Goal: Task Accomplishment & Management: Complete application form

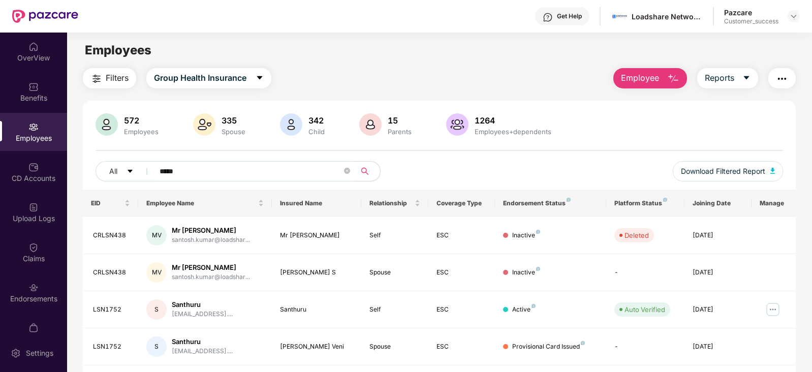
click at [793, 19] on img at bounding box center [793, 16] width 8 height 8
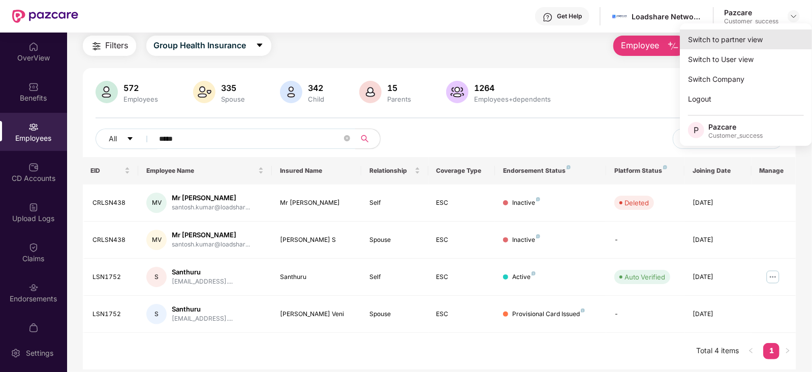
click at [733, 42] on div "Switch to partner view" at bounding box center [746, 39] width 132 height 20
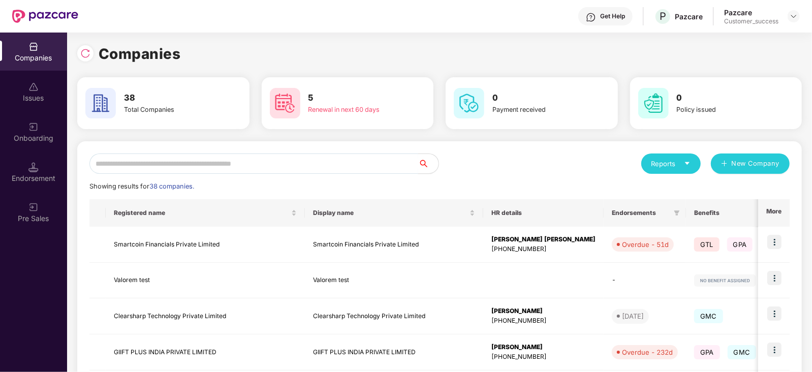
click at [210, 158] on input "text" at bounding box center [253, 163] width 329 height 20
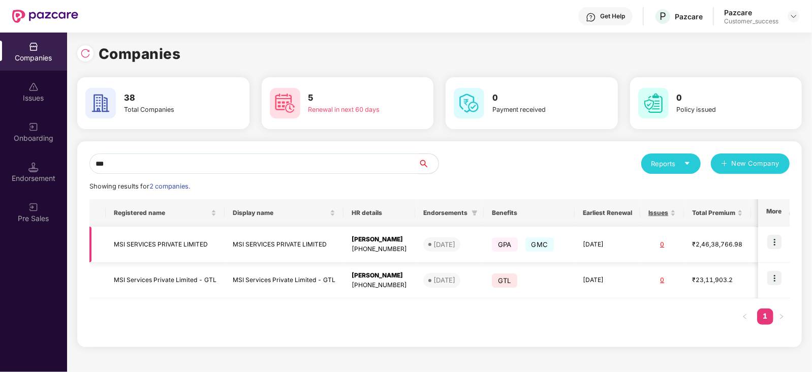
type input "***"
click at [772, 237] on img at bounding box center [774, 242] width 14 height 14
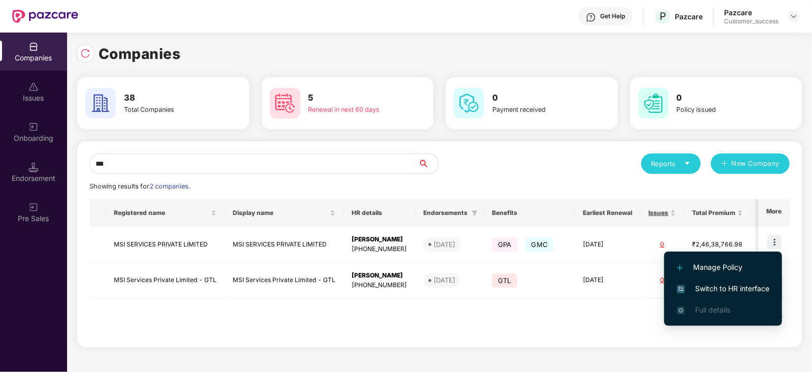
click at [693, 288] on span "Switch to HR interface" at bounding box center [723, 288] width 92 height 11
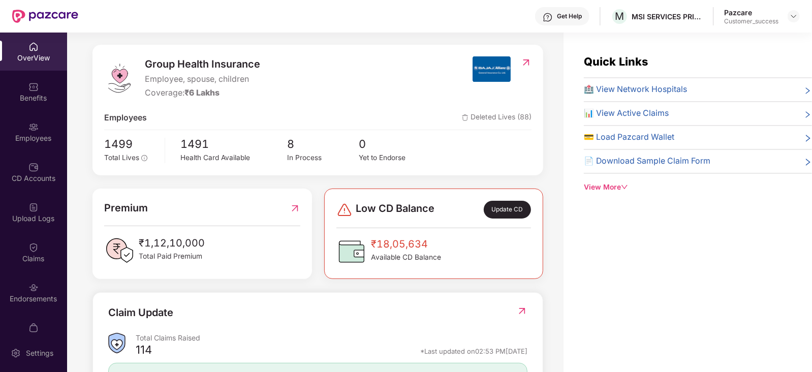
scroll to position [116, 0]
click at [33, 303] on div "Endorsements" at bounding box center [33, 299] width 67 height 10
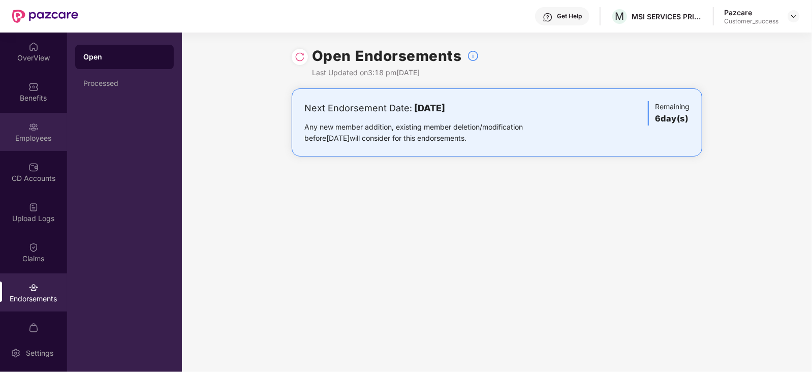
click at [17, 134] on div "Employees" at bounding box center [33, 138] width 67 height 10
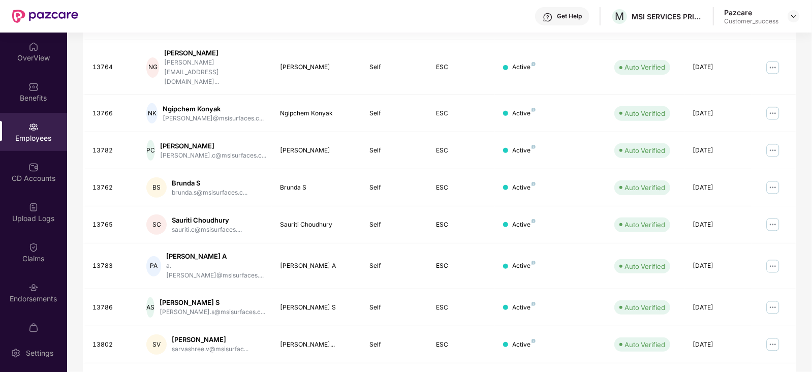
scroll to position [0, 0]
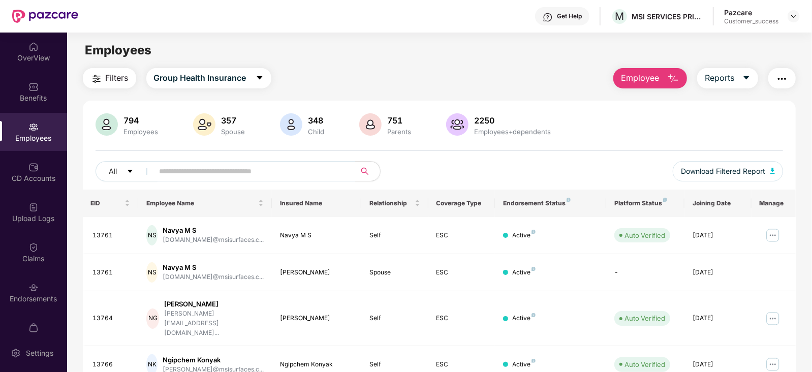
click at [115, 84] on span "Filters" at bounding box center [117, 78] width 23 height 13
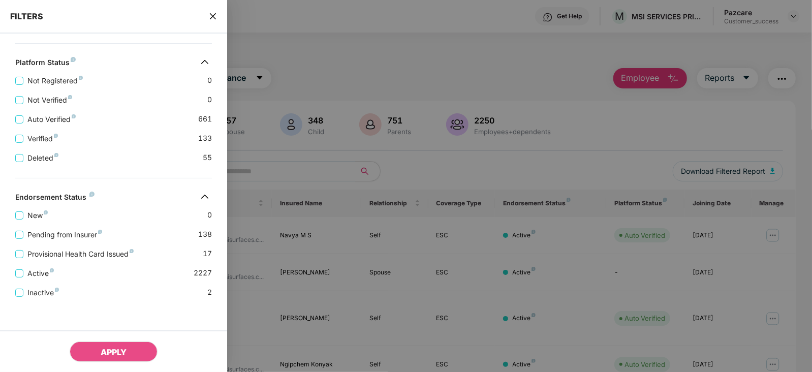
scroll to position [365, 0]
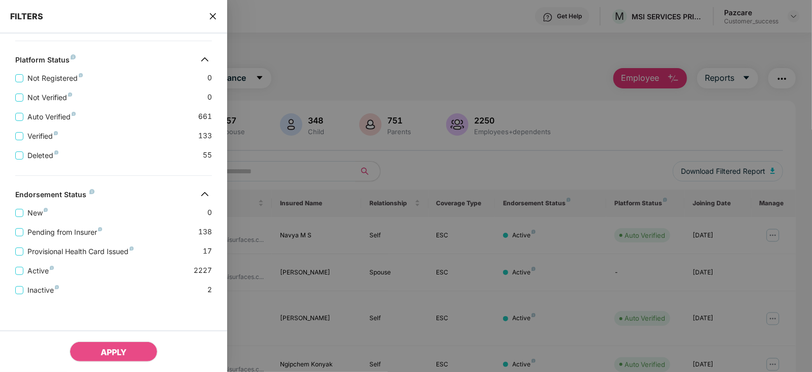
click at [211, 15] on icon "close" at bounding box center [213, 16] width 6 height 6
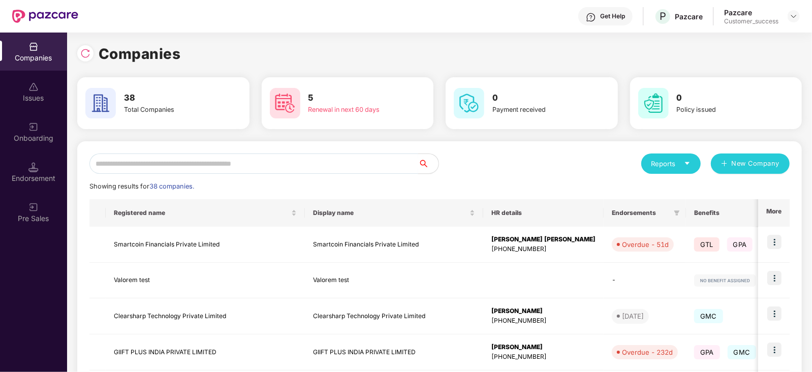
click at [288, 162] on input "text" at bounding box center [253, 163] width 329 height 20
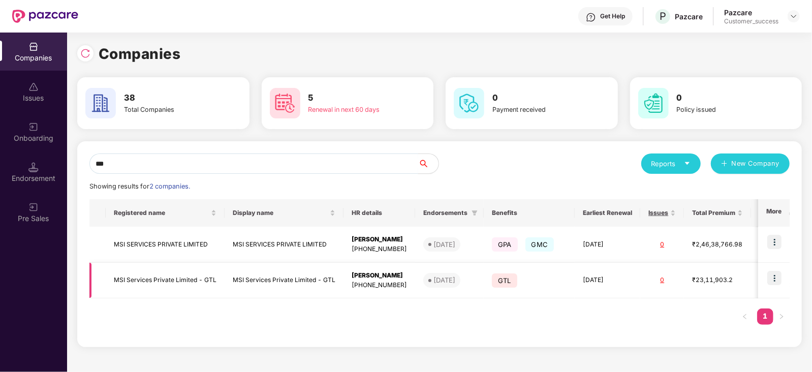
type input "***"
click at [777, 280] on img at bounding box center [774, 278] width 14 height 14
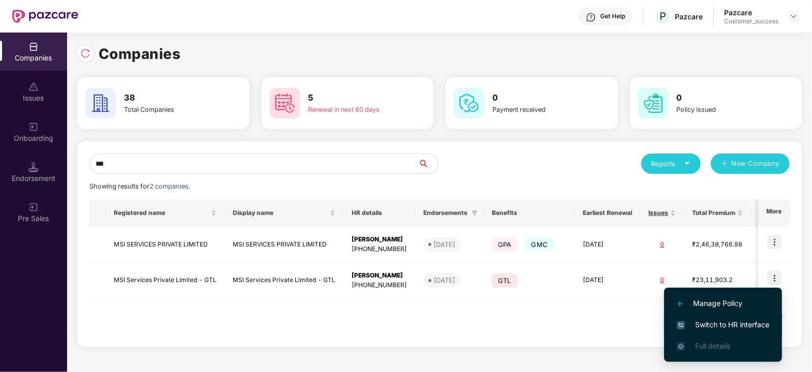
click at [726, 325] on span "Switch to HR interface" at bounding box center [723, 324] width 92 height 11
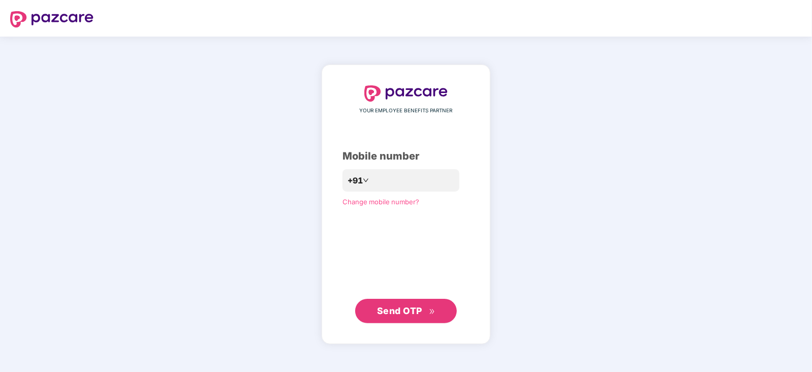
click at [554, 141] on div "YOUR EMPLOYEE BENEFITS PARTNER Mobile number +91 Change mobile number? Send OTP" at bounding box center [406, 204] width 812 height 335
click at [430, 183] on input "number" at bounding box center [412, 180] width 83 height 16
type input "**********"
click at [410, 320] on button "Send OTP" at bounding box center [406, 311] width 102 height 24
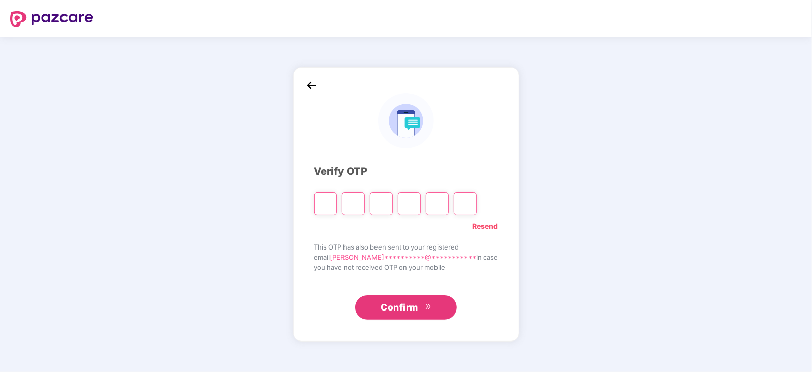
type input "*"
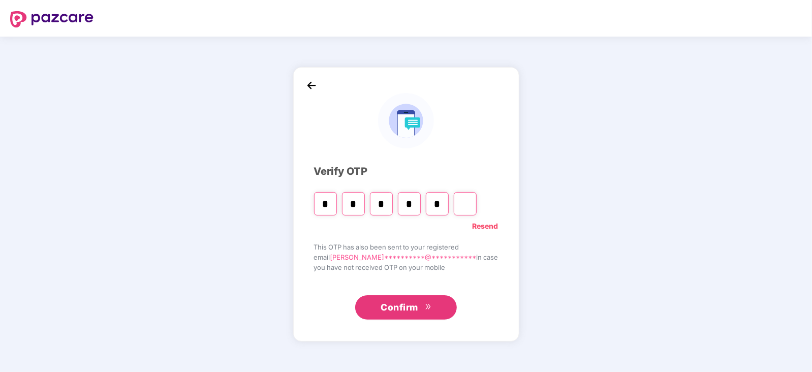
type input "*"
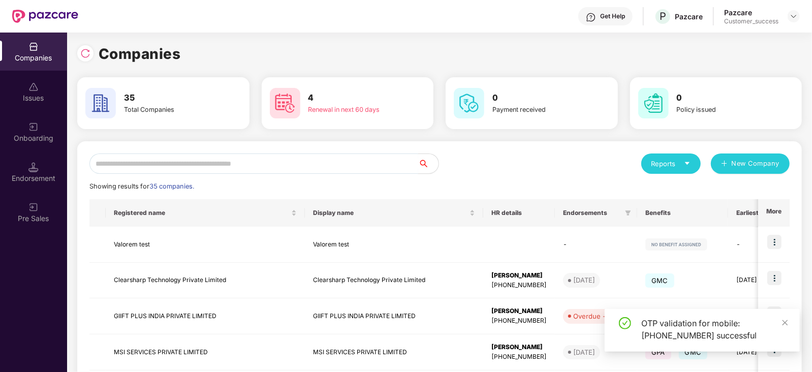
click at [331, 166] on input "text" at bounding box center [253, 163] width 329 height 20
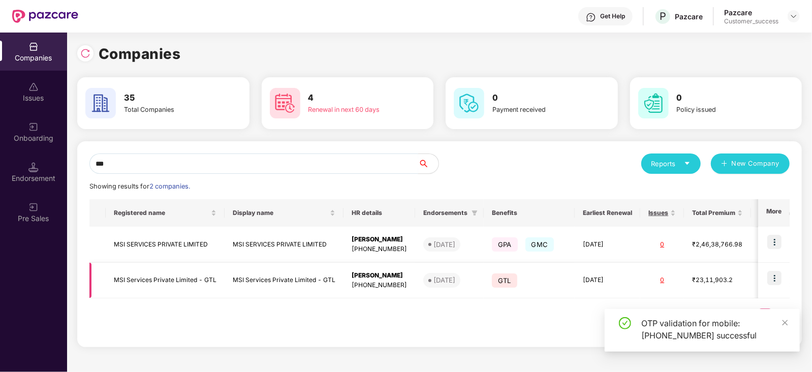
type input "***"
click at [777, 278] on img at bounding box center [774, 278] width 14 height 14
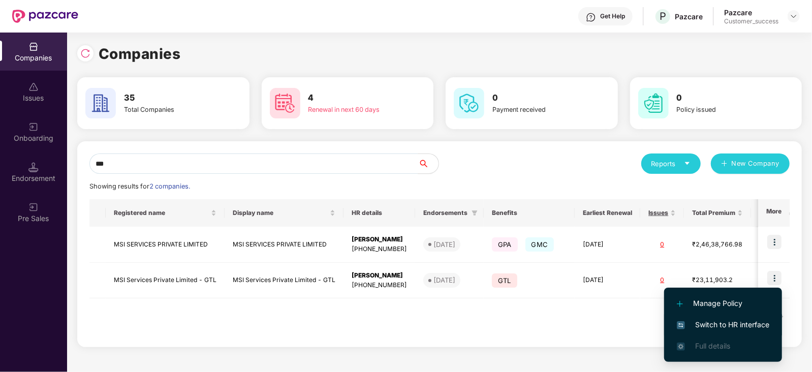
click at [724, 324] on span "Switch to HR interface" at bounding box center [723, 324] width 92 height 11
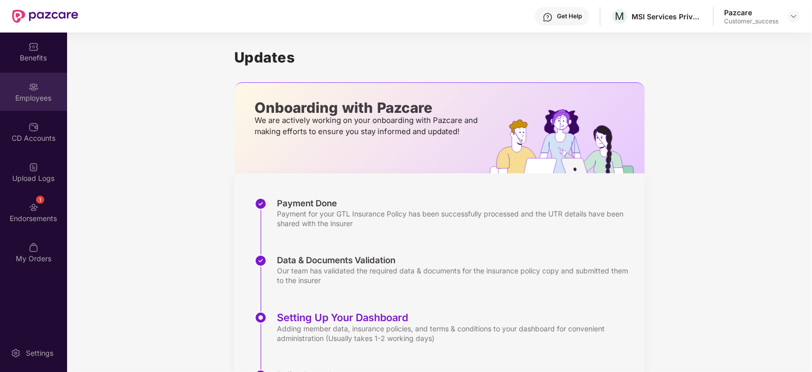
click at [23, 101] on div "Employees" at bounding box center [33, 98] width 67 height 10
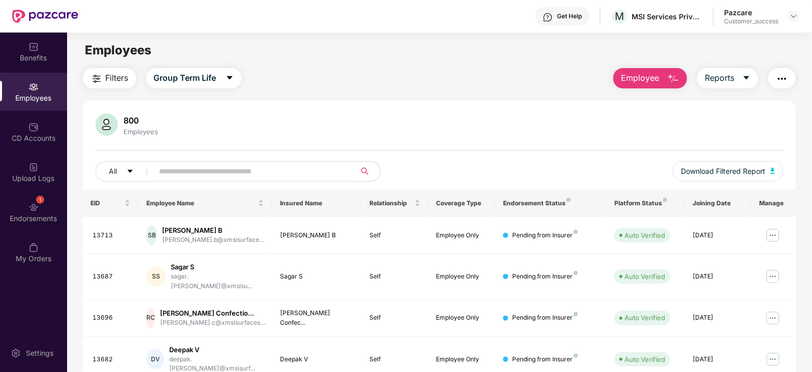
click at [344, 169] on span at bounding box center [347, 171] width 6 height 15
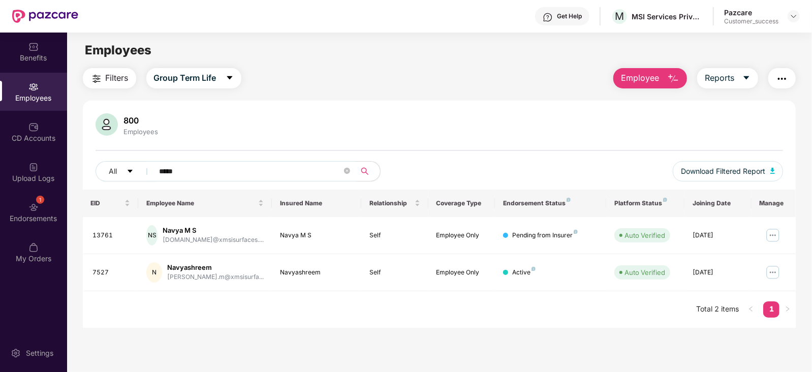
click at [289, 167] on input "*****" at bounding box center [250, 171] width 182 height 15
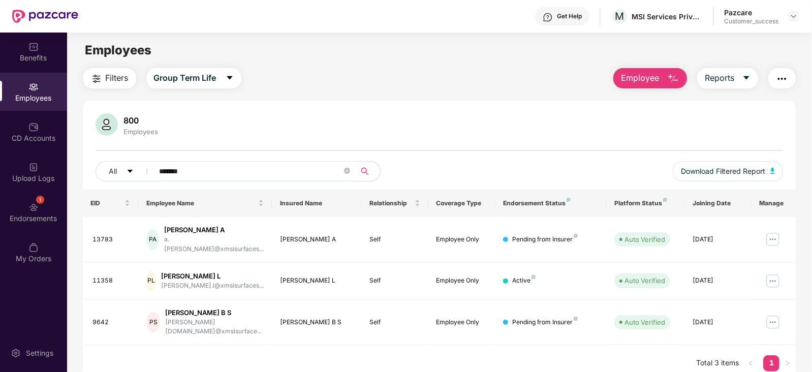
click at [233, 176] on input "*******" at bounding box center [250, 171] width 182 height 15
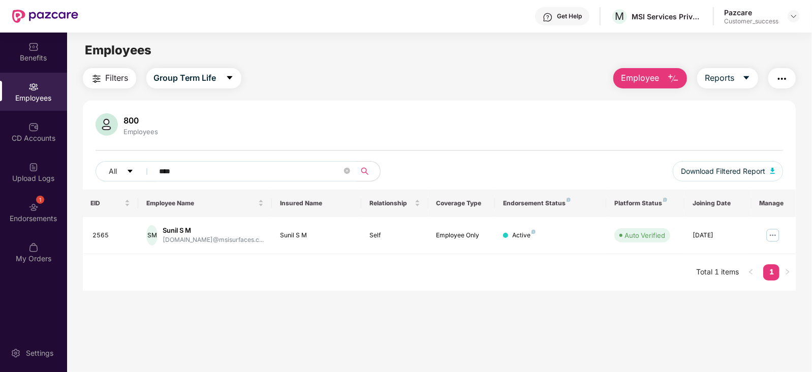
click at [250, 173] on input "****" at bounding box center [250, 171] width 182 height 15
type input "*****"
click at [714, 174] on span "Download Filtered Report" at bounding box center [723, 171] width 84 height 11
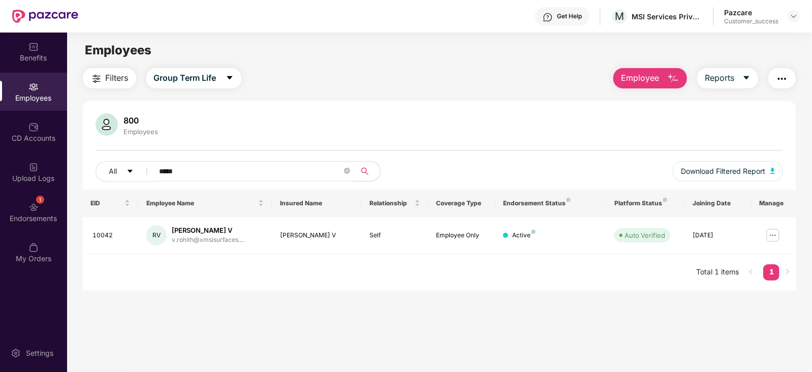
click at [447, 70] on div "Filters Group Term Life Employee Reports" at bounding box center [439, 78] width 713 height 20
click at [720, 81] on span "Reports" at bounding box center [719, 78] width 29 height 13
click at [644, 72] on span "Employee" at bounding box center [640, 78] width 38 height 13
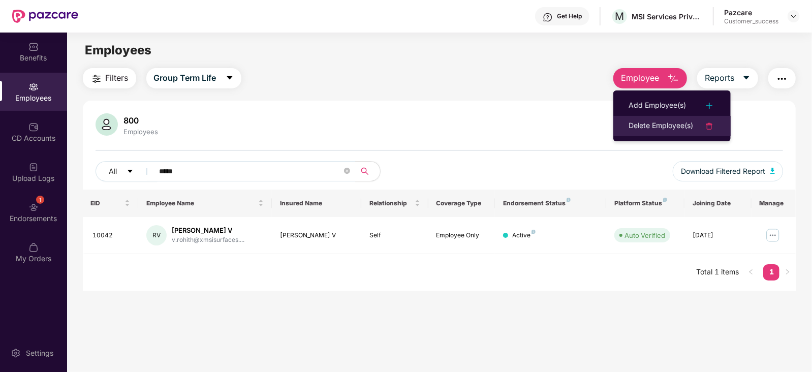
click at [650, 128] on div "Delete Employee(s)" at bounding box center [660, 126] width 65 height 12
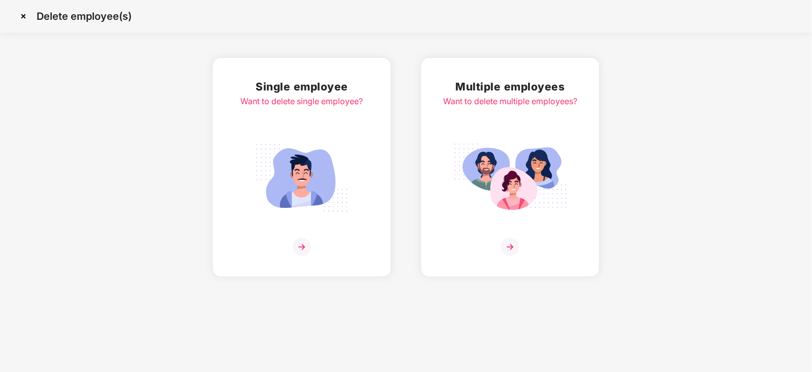
click at [504, 90] on h2 "Multiple employees" at bounding box center [510, 86] width 134 height 17
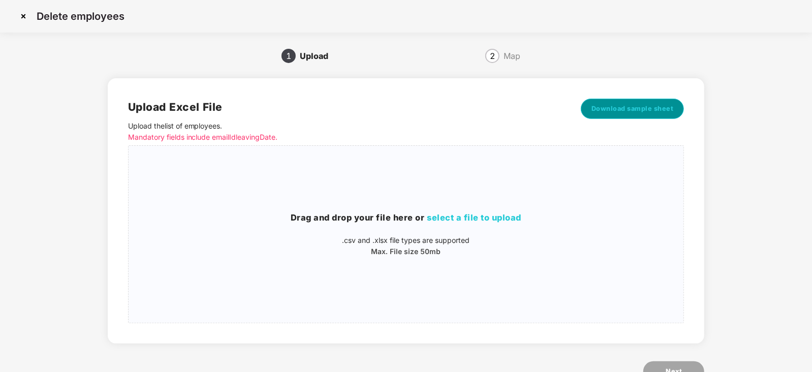
click at [630, 108] on span "Download sample sheet" at bounding box center [632, 109] width 82 height 10
click at [480, 230] on div "Drag and drop your file here or select a file to upload .csv and .xlsx file typ…" at bounding box center [406, 234] width 555 height 46
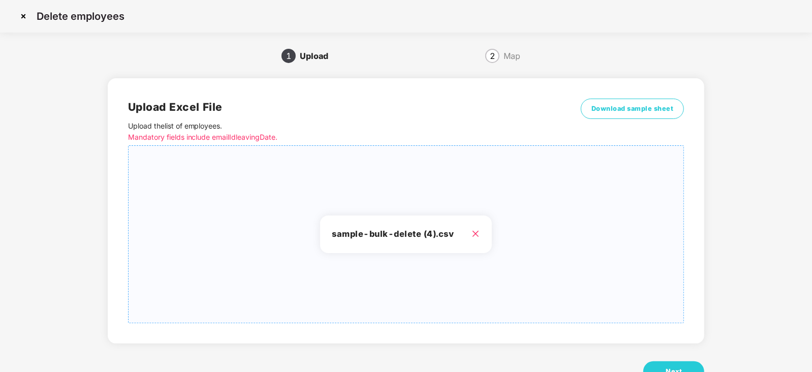
scroll to position [35, 0]
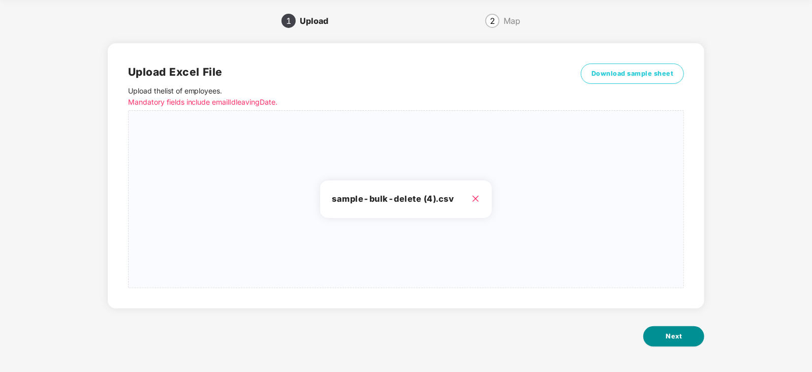
click at [668, 329] on button "Next" at bounding box center [673, 336] width 61 height 20
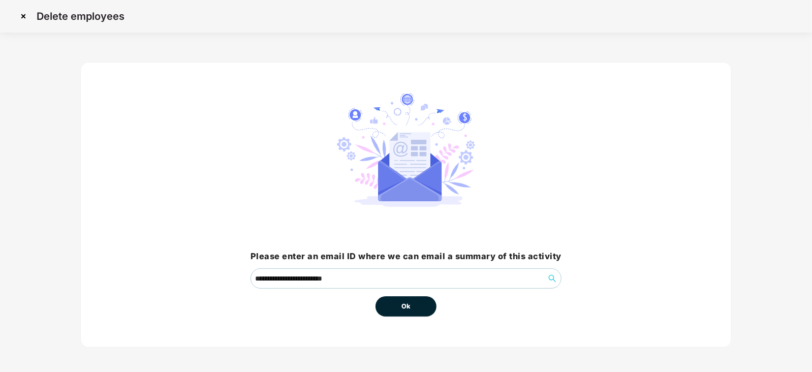
drag, startPoint x: 511, startPoint y: 318, endPoint x: 457, endPoint y: 318, distance: 53.3
click at [457, 318] on div "**********" at bounding box center [405, 204] width 651 height 285
click at [429, 307] on button "Ok" at bounding box center [405, 306] width 61 height 20
click at [409, 307] on span "Ok" at bounding box center [405, 306] width 9 height 10
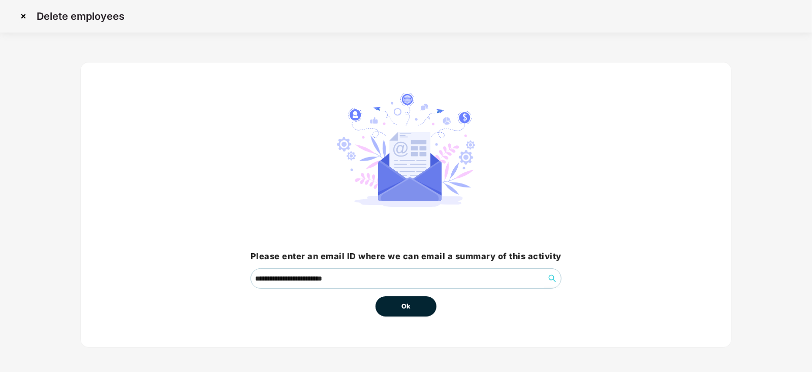
click at [409, 307] on span "Ok" at bounding box center [405, 306] width 9 height 10
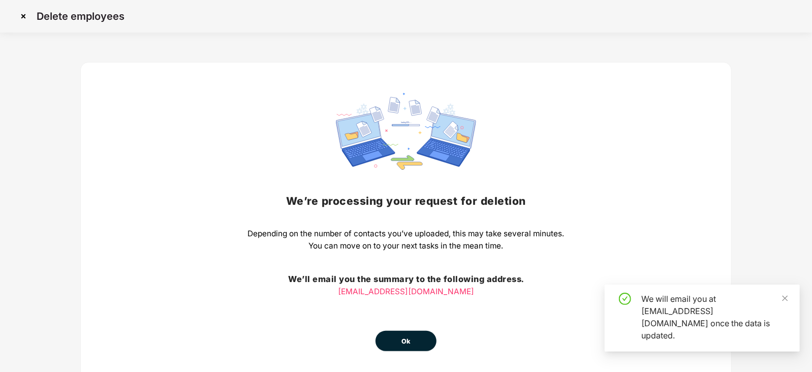
click at [404, 339] on span "Ok" at bounding box center [405, 341] width 9 height 10
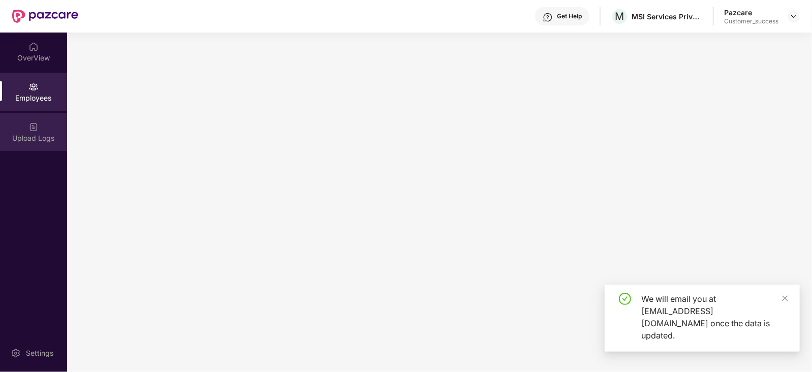
click at [48, 137] on div "Upload Logs" at bounding box center [33, 138] width 67 height 10
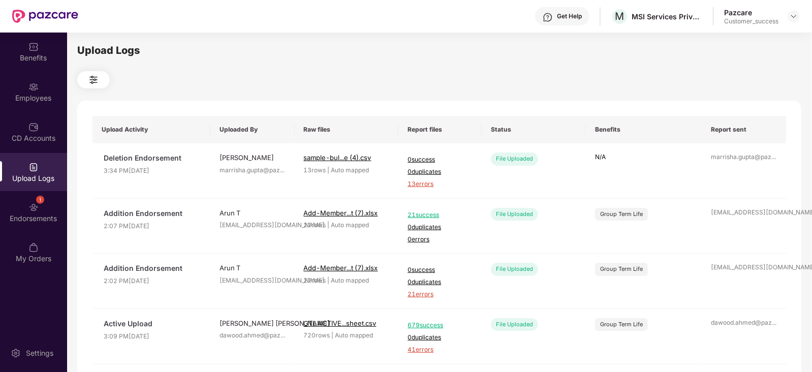
click at [47, 174] on div "Upload Logs" at bounding box center [33, 178] width 67 height 10
click at [431, 180] on span "13 errors" at bounding box center [439, 184] width 65 height 10
click at [36, 103] on div "Employees" at bounding box center [33, 92] width 67 height 38
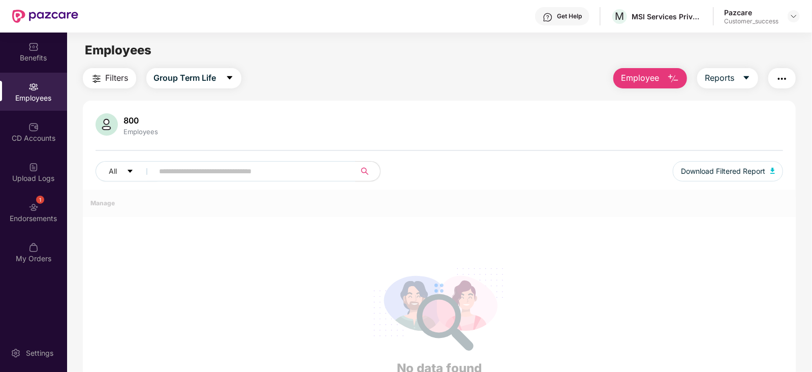
click at [662, 80] on button "Employee" at bounding box center [650, 78] width 74 height 20
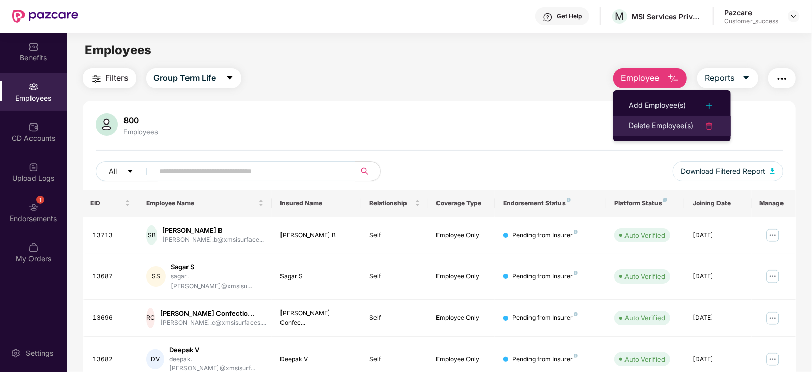
click at [657, 128] on div "Delete Employee(s)" at bounding box center [660, 126] width 65 height 12
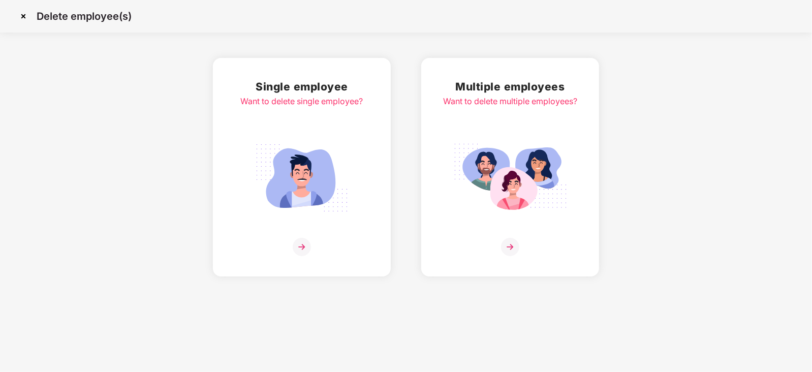
click at [481, 169] on img at bounding box center [510, 177] width 114 height 79
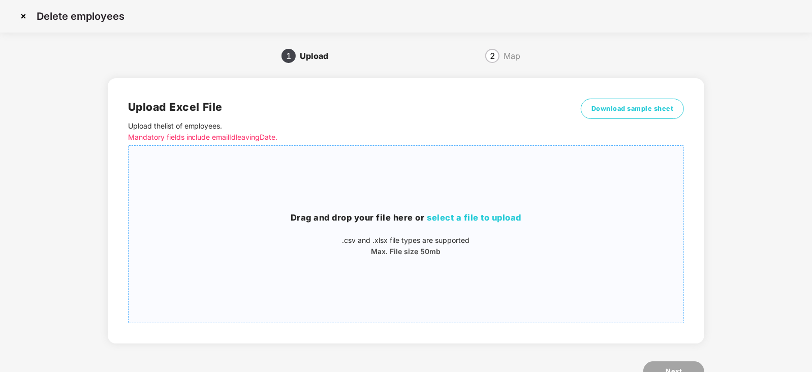
click at [374, 226] on div "Drag and drop your file here or select a file to upload .csv and .xlsx file typ…" at bounding box center [406, 234] width 555 height 46
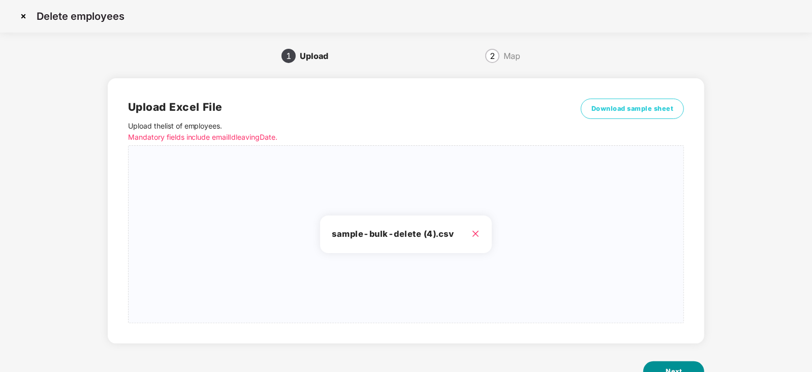
click at [662, 367] on button "Next" at bounding box center [673, 371] width 61 height 20
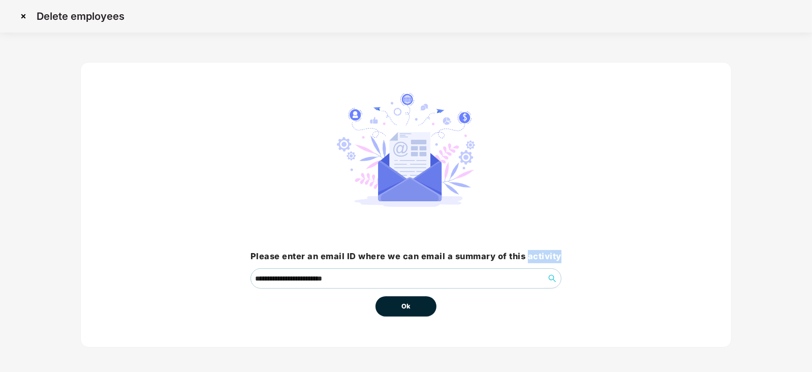
drag, startPoint x: 528, startPoint y: 256, endPoint x: 411, endPoint y: 303, distance: 126.5
click at [411, 303] on div "**********" at bounding box center [405, 205] width 311 height 224
click at [411, 303] on button "Ok" at bounding box center [405, 306] width 61 height 20
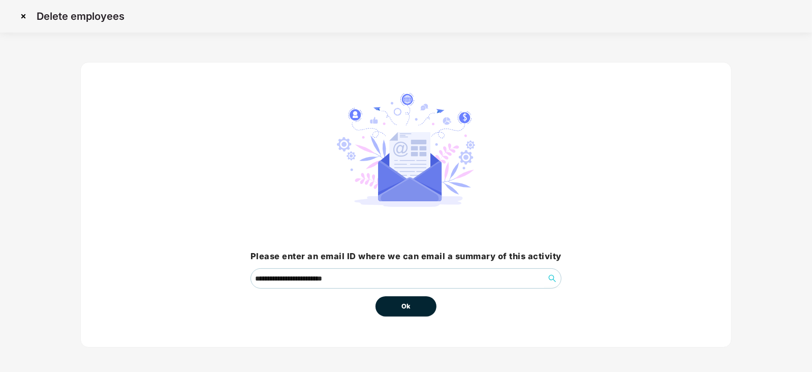
drag, startPoint x: 584, startPoint y: 190, endPoint x: 617, endPoint y: 15, distance: 178.3
click at [617, 15] on div "**********" at bounding box center [406, 187] width 812 height 375
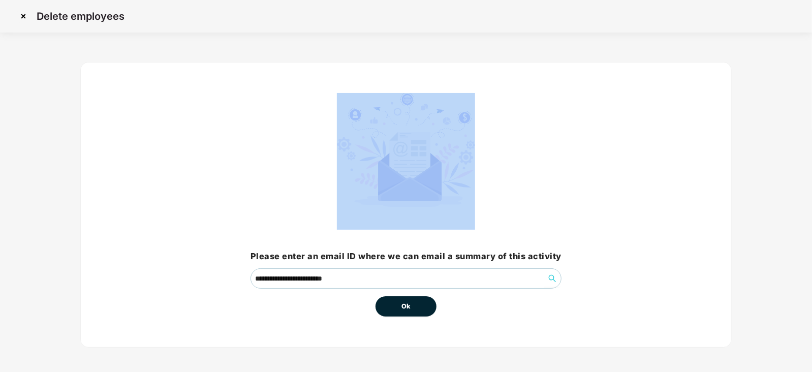
click at [408, 306] on span "Ok" at bounding box center [405, 306] width 9 height 10
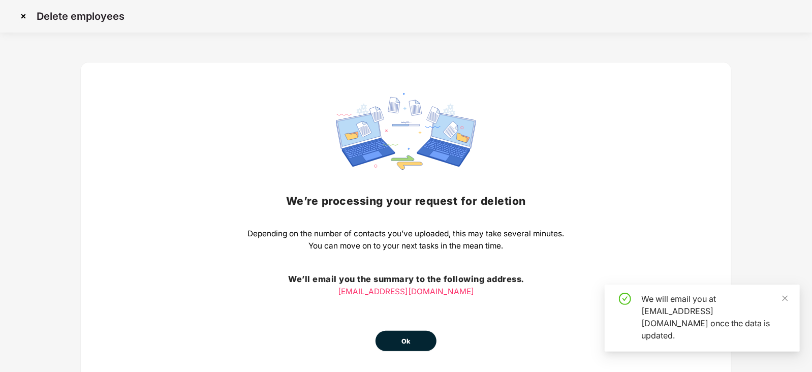
click at [408, 340] on span "Ok" at bounding box center [405, 341] width 9 height 10
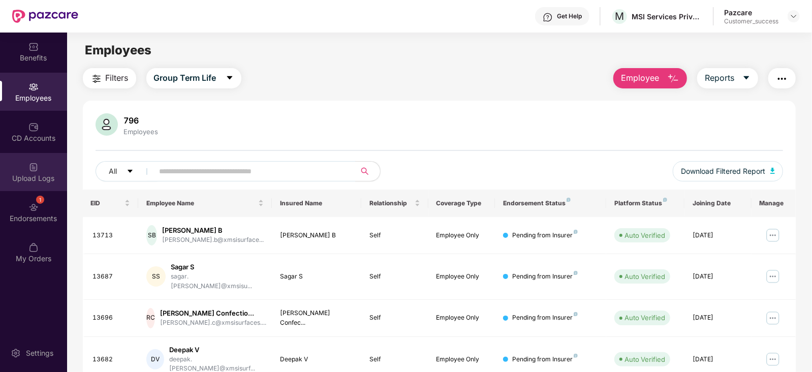
click at [40, 171] on div "Upload Logs" at bounding box center [33, 172] width 67 height 38
